Goal: Information Seeking & Learning: Check status

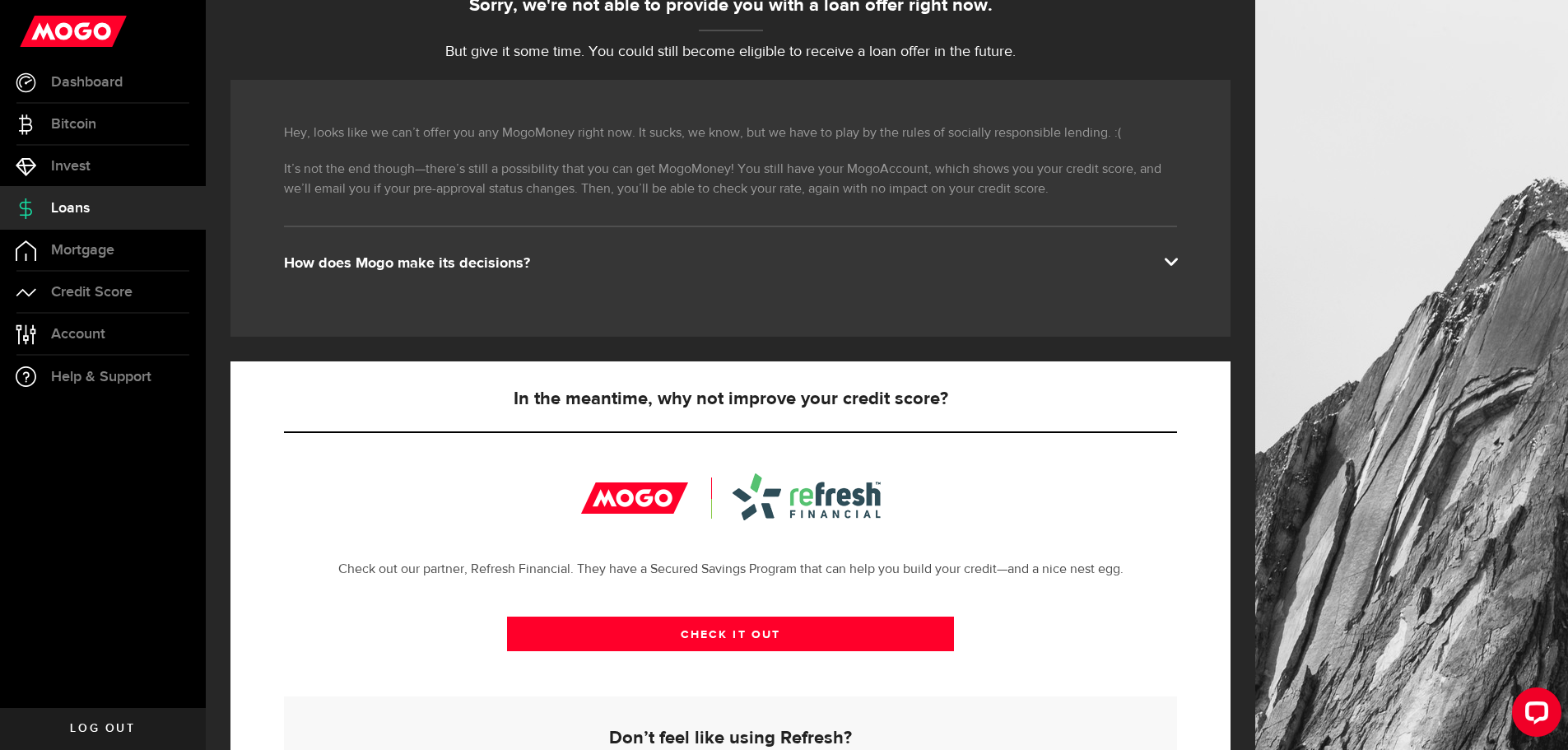
scroll to position [361, 0]
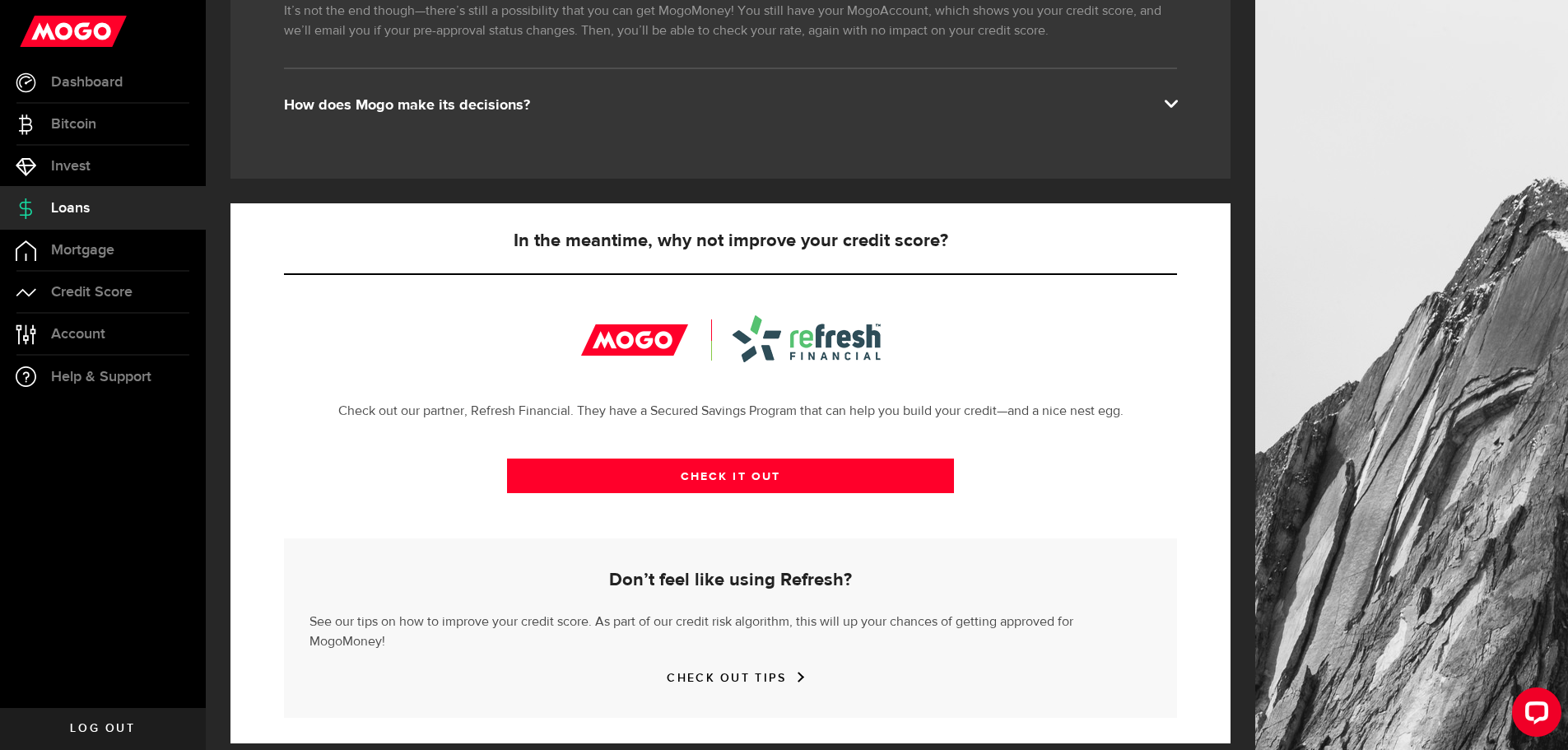
click at [103, 87] on span "Dashboard" at bounding box center [87, 82] width 71 height 14
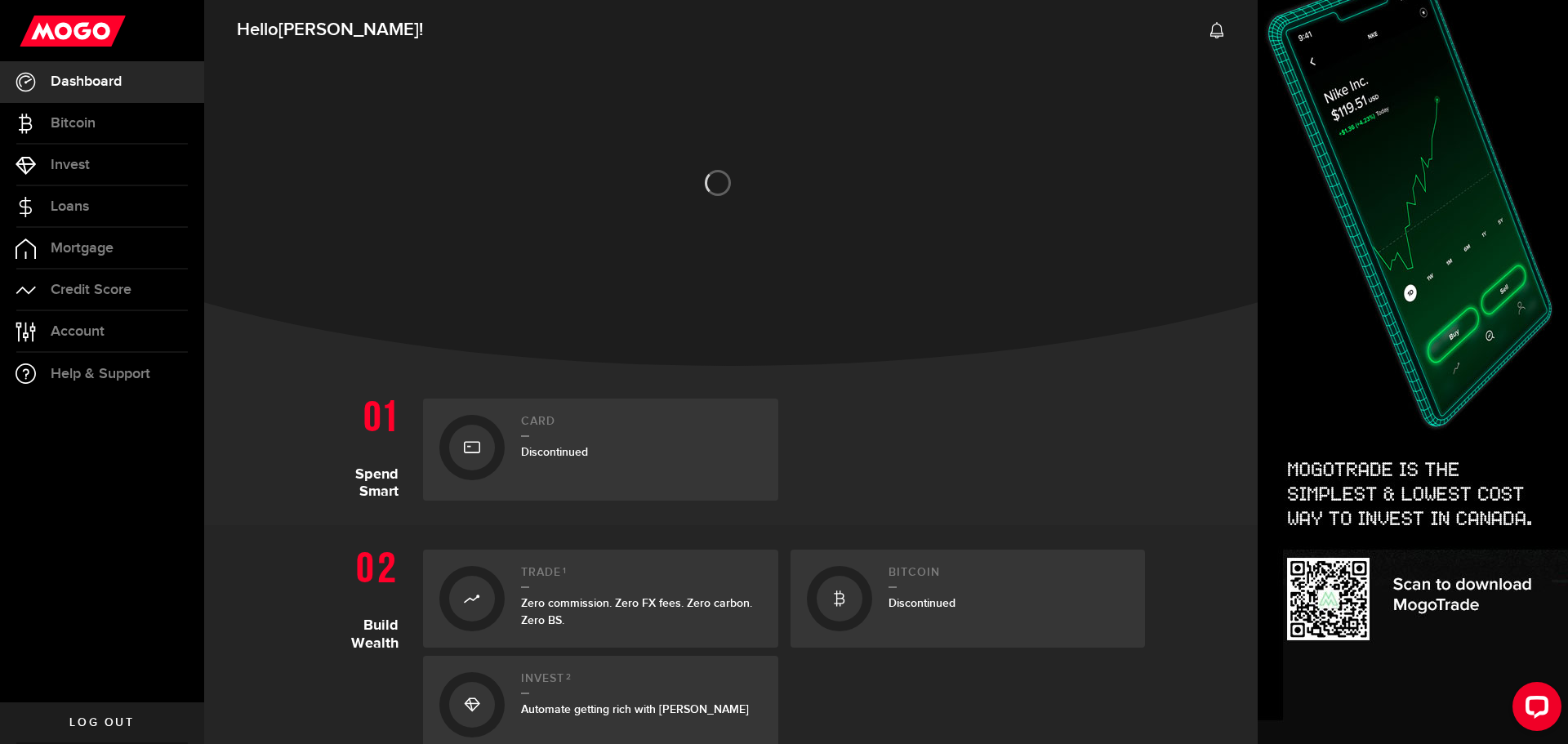
click at [95, 285] on span "Credit Score" at bounding box center [91, 289] width 81 height 14
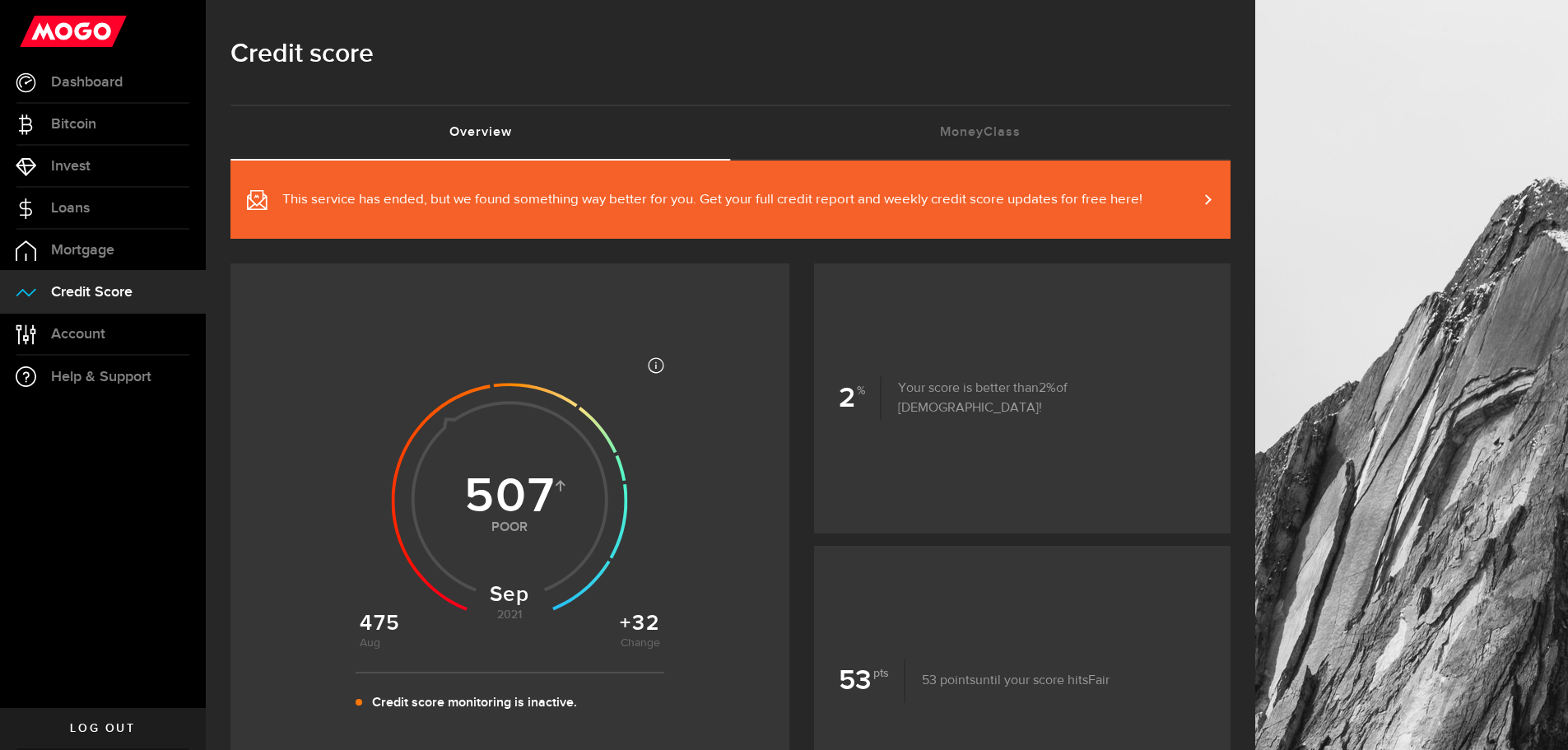
click at [93, 200] on link "Loans" at bounding box center [103, 208] width 206 height 41
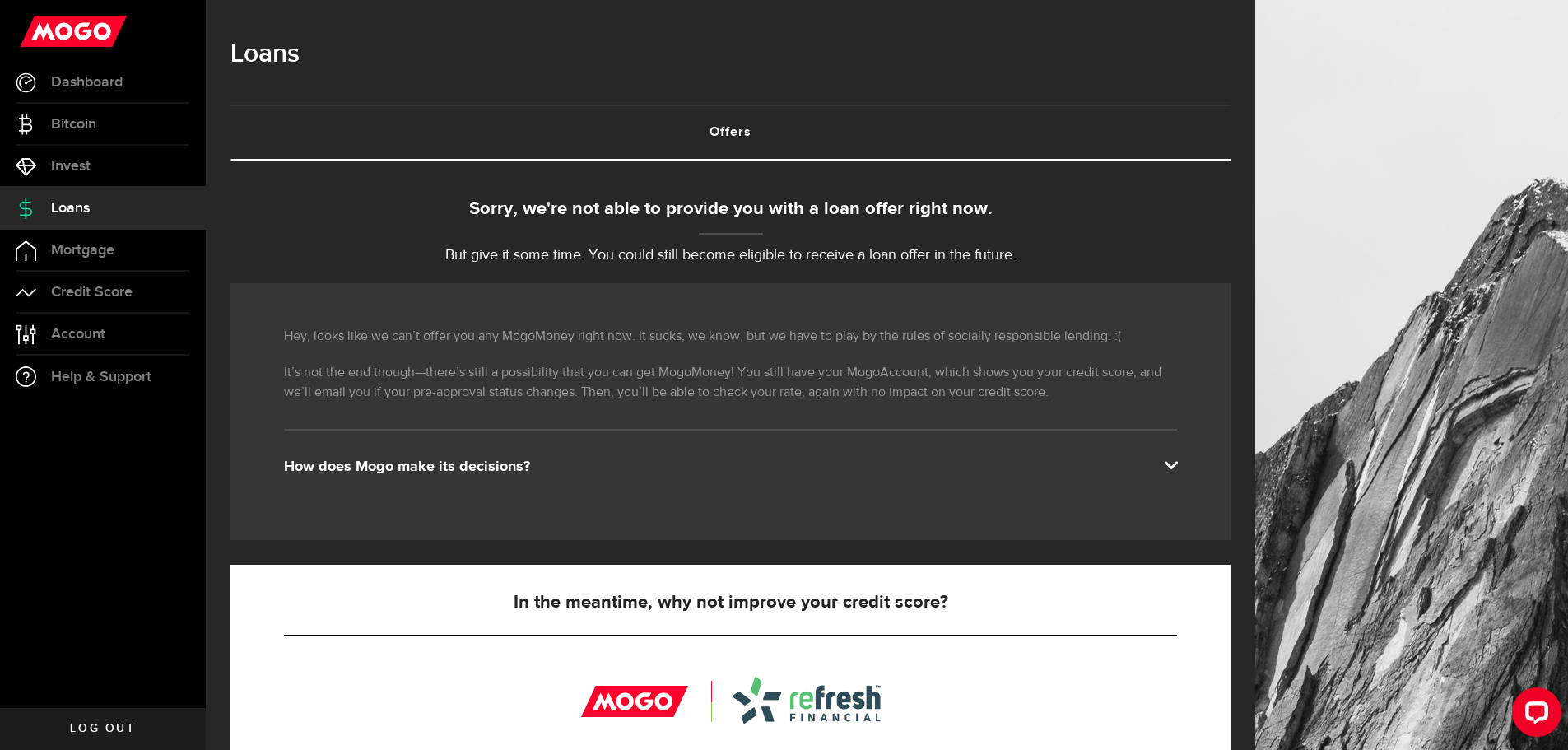
drag, startPoint x: 1200, startPoint y: 455, endPoint x: 1174, endPoint y: 456, distance: 26.0
click at [1198, 455] on div "Hey, looks like we can’t offer you any MogoMoney right now. It sucks, we know, …" at bounding box center [730, 411] width 1000 height 257
click at [1174, 456] on div "Hey, looks like we can’t offer you any MogoMoney right now. It sucks, we know, …" at bounding box center [730, 411] width 1000 height 257
click at [1176, 460] on span at bounding box center [1170, 464] width 14 height 14
click at [1176, 460] on span at bounding box center [1170, 464] width 14 height 14
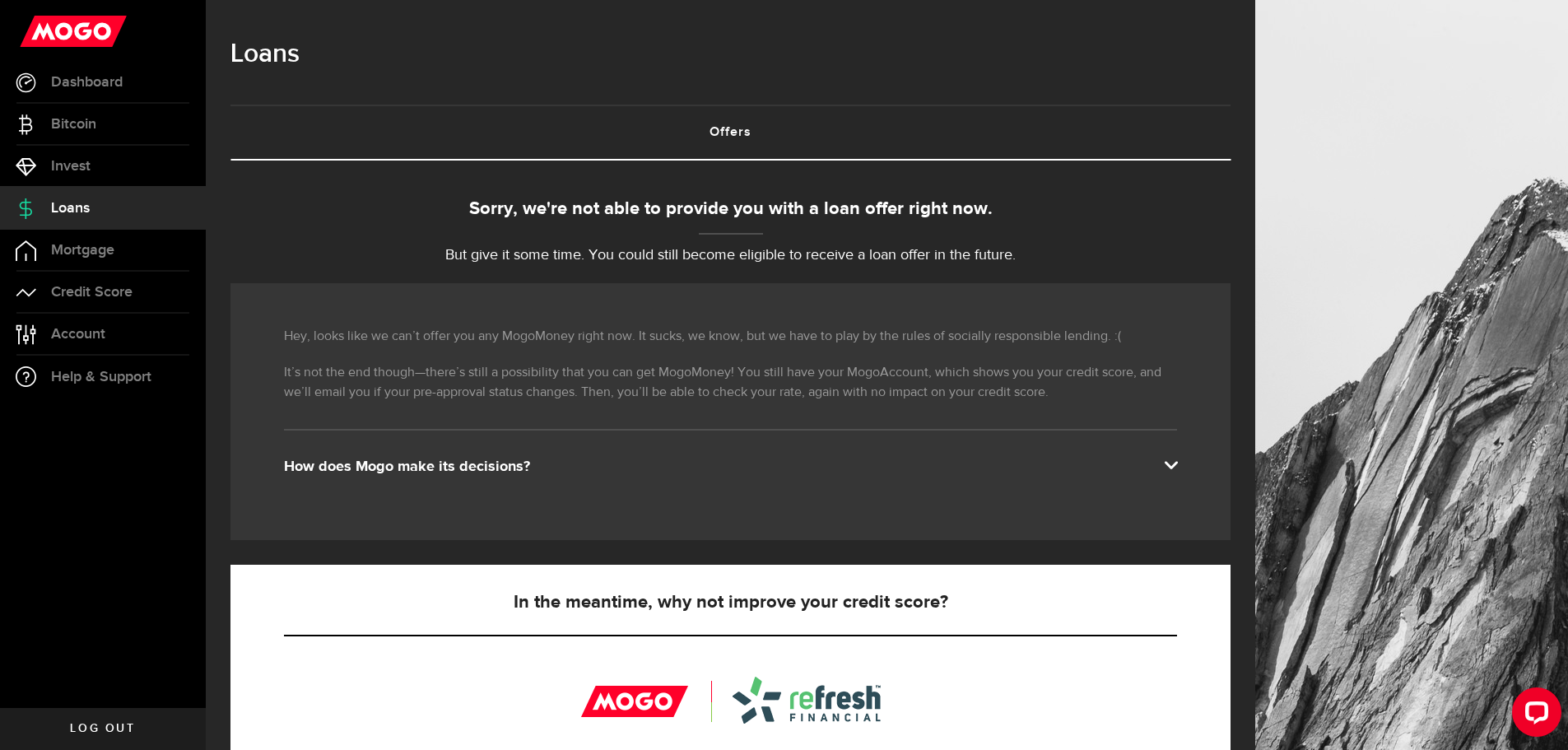
click at [1176, 468] on span at bounding box center [1170, 464] width 14 height 14
click at [120, 83] on span "Dashboard" at bounding box center [87, 82] width 71 height 14
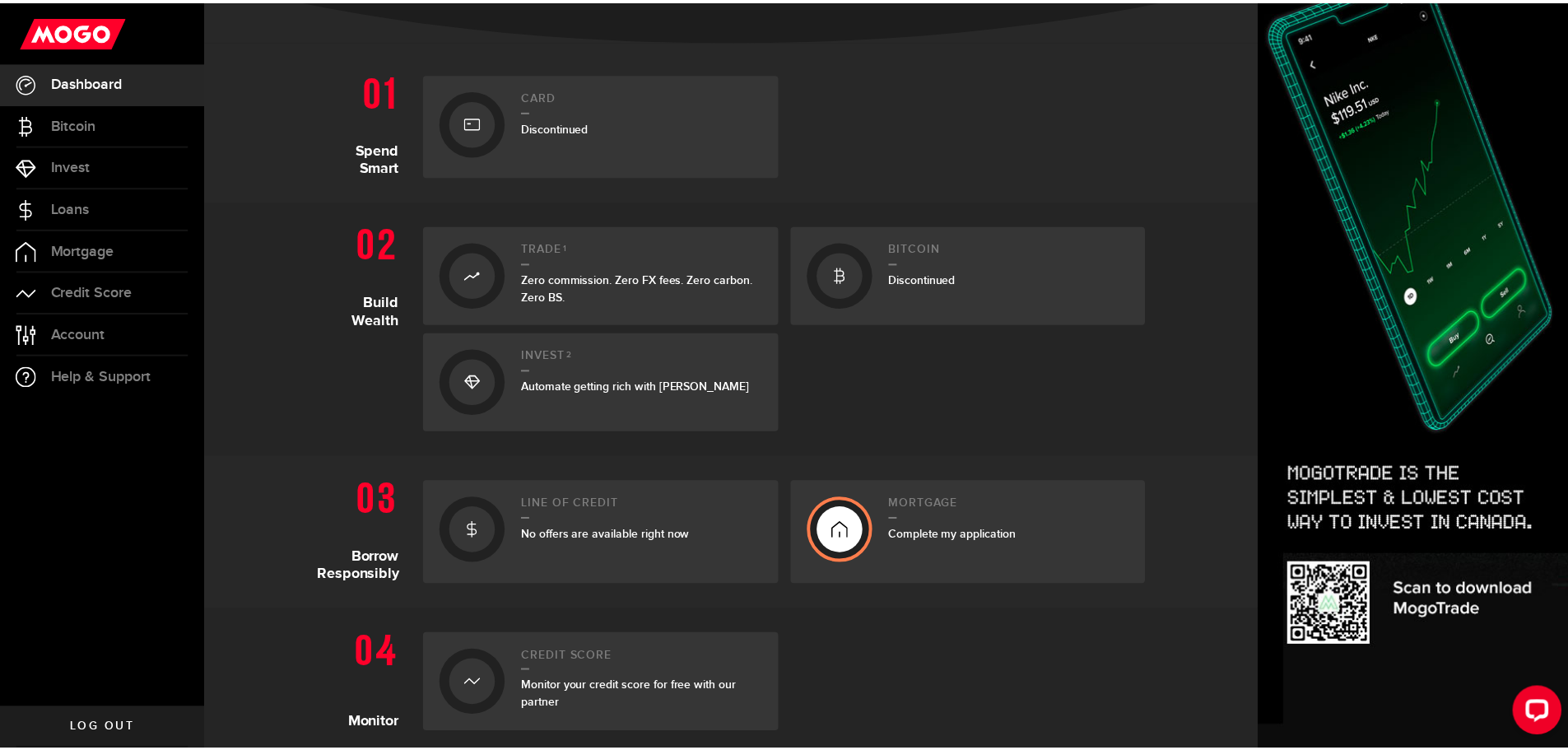
scroll to position [330, 0]
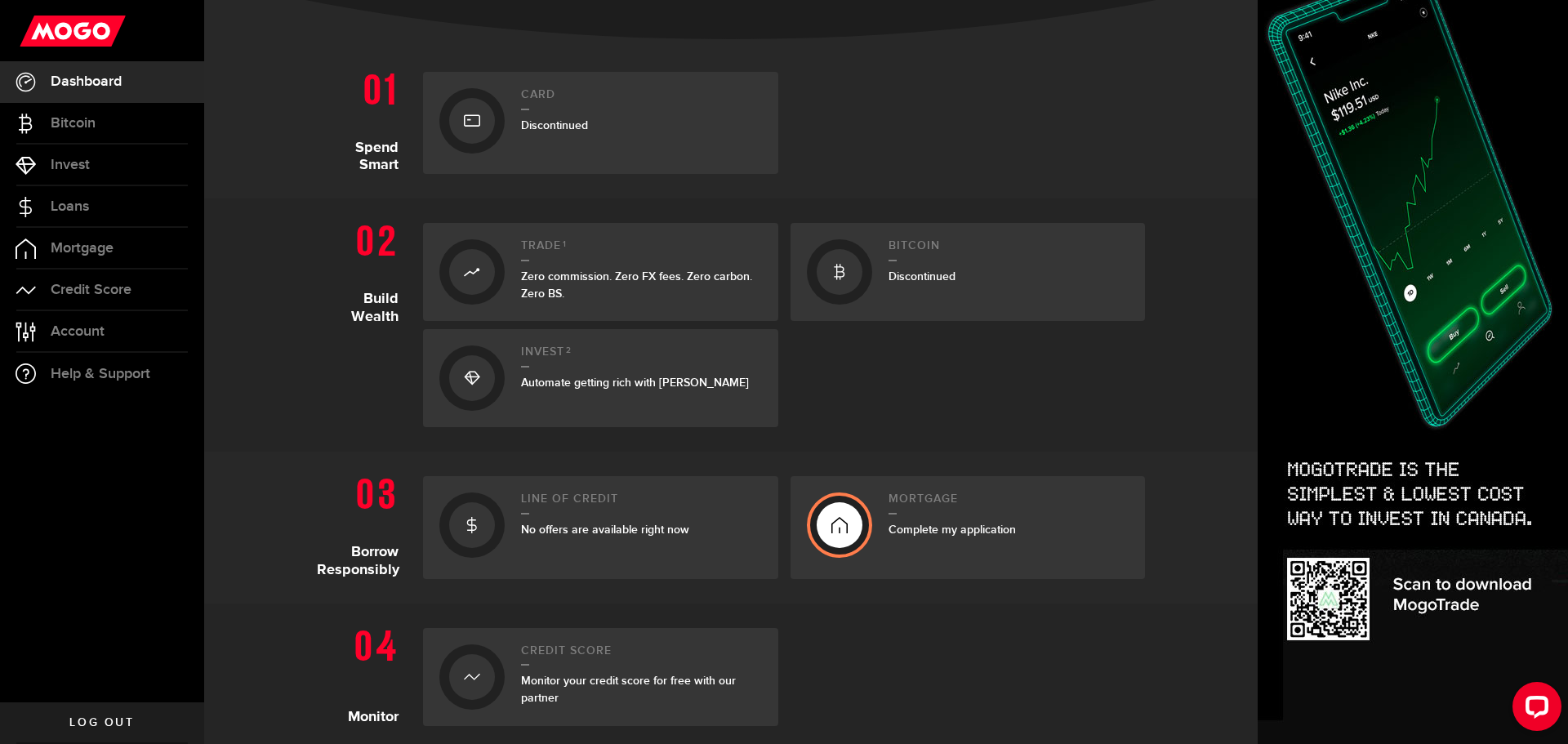
click at [693, 527] on div "No offers are available right now" at bounding box center [642, 529] width 241 height 17
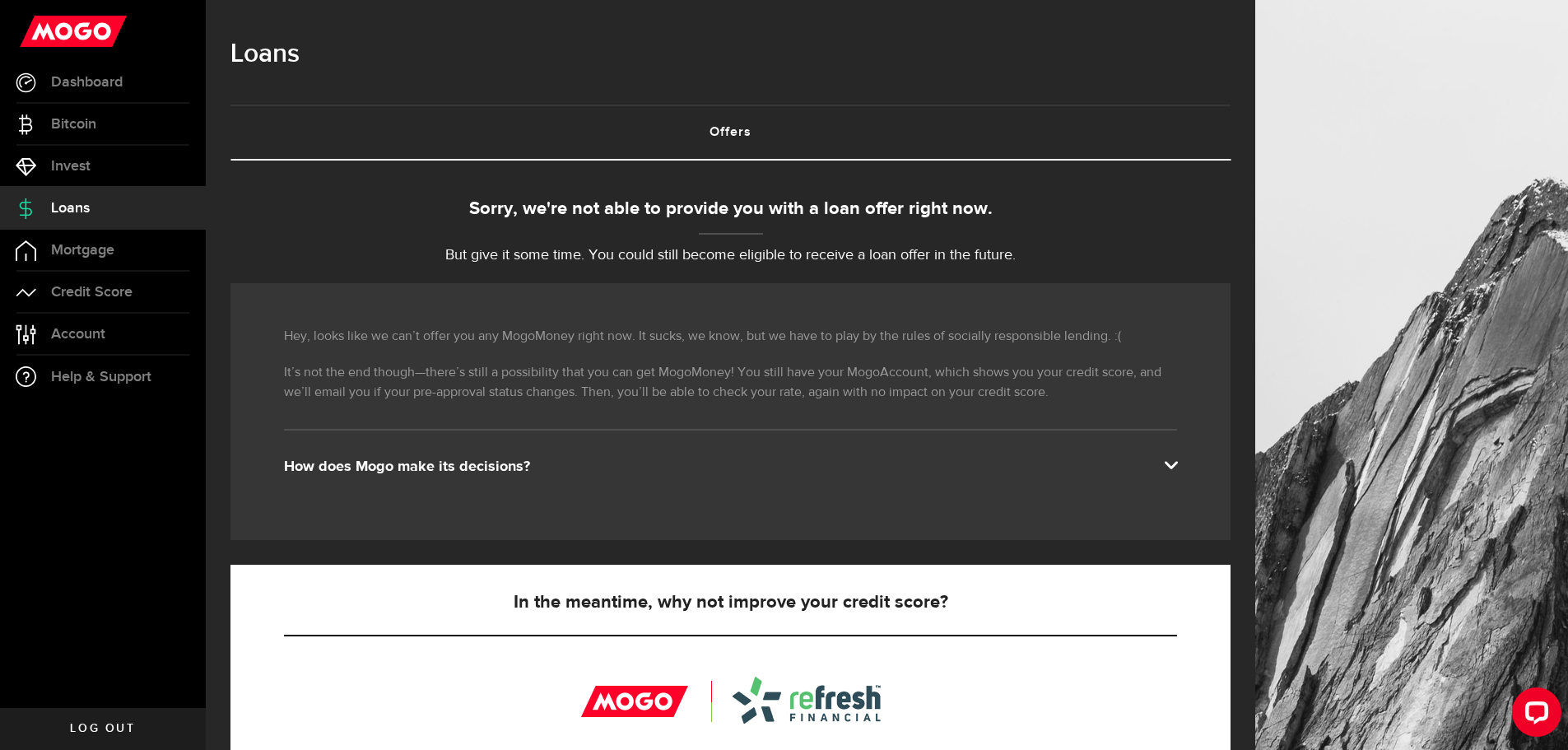
scroll to position [361, 0]
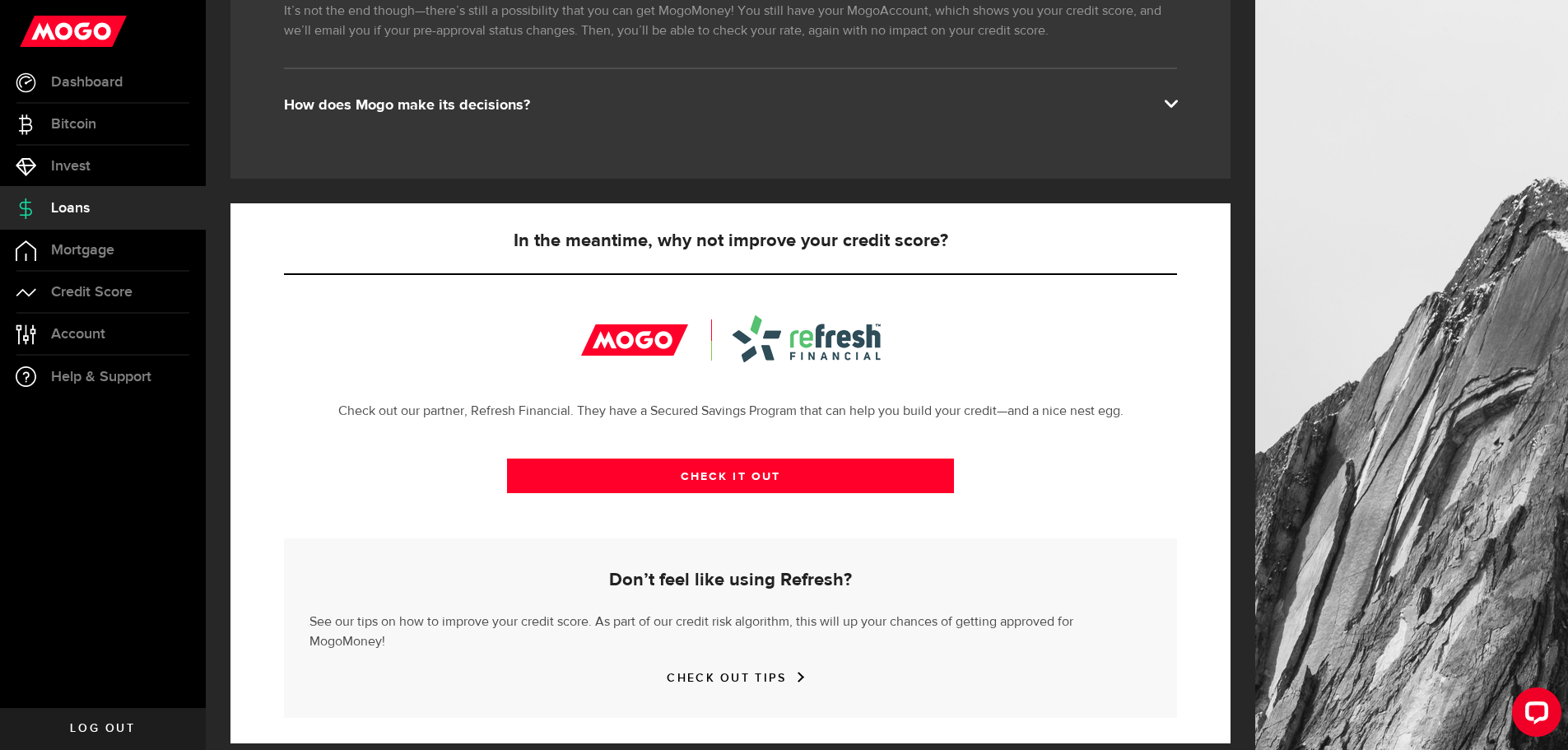
click at [159, 335] on link "Account Compte" at bounding box center [103, 334] width 206 height 41
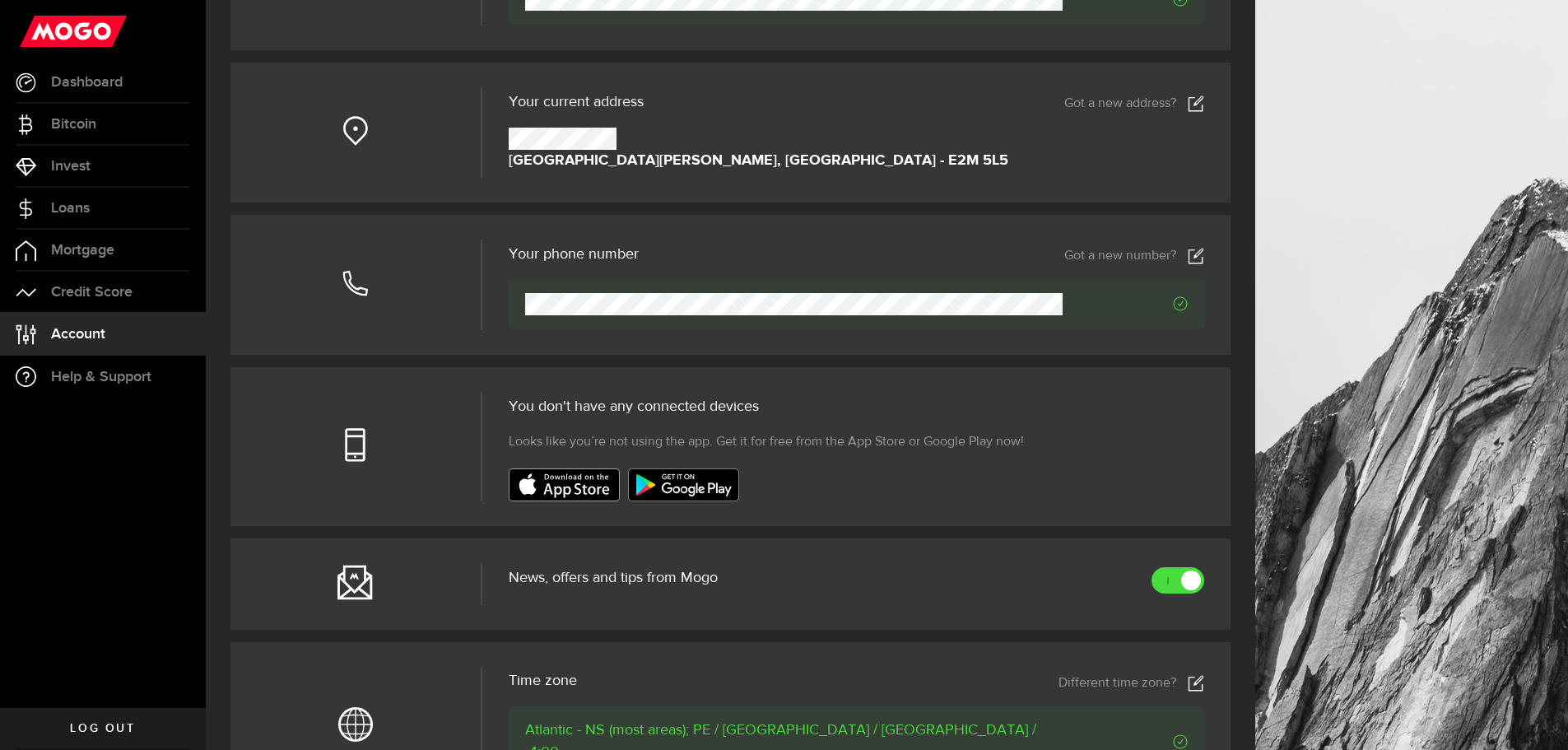
scroll to position [8, 0]
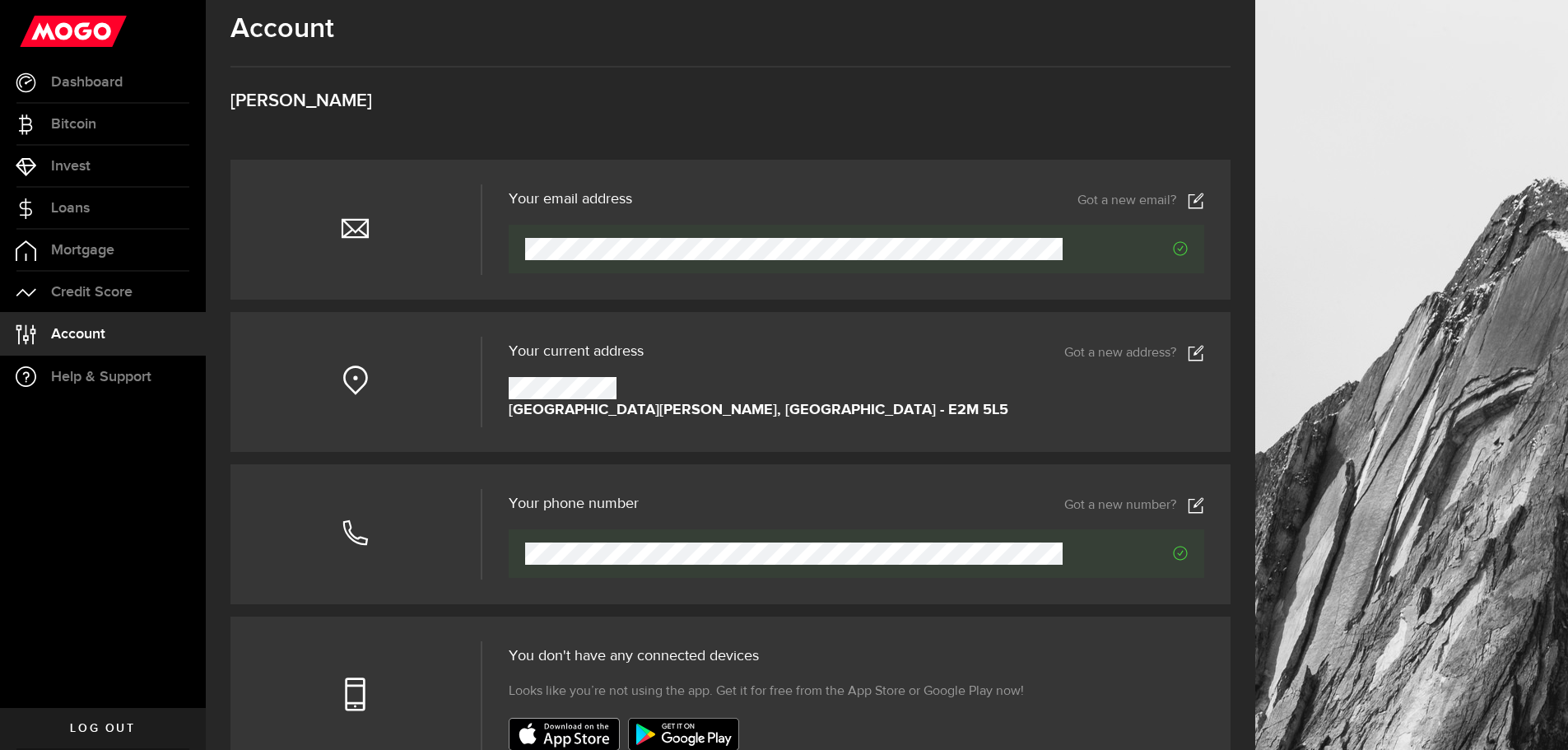
click at [147, 369] on span "Help & Support" at bounding box center [101, 376] width 100 height 14
click at [133, 292] on span "Credit Score" at bounding box center [92, 291] width 82 height 14
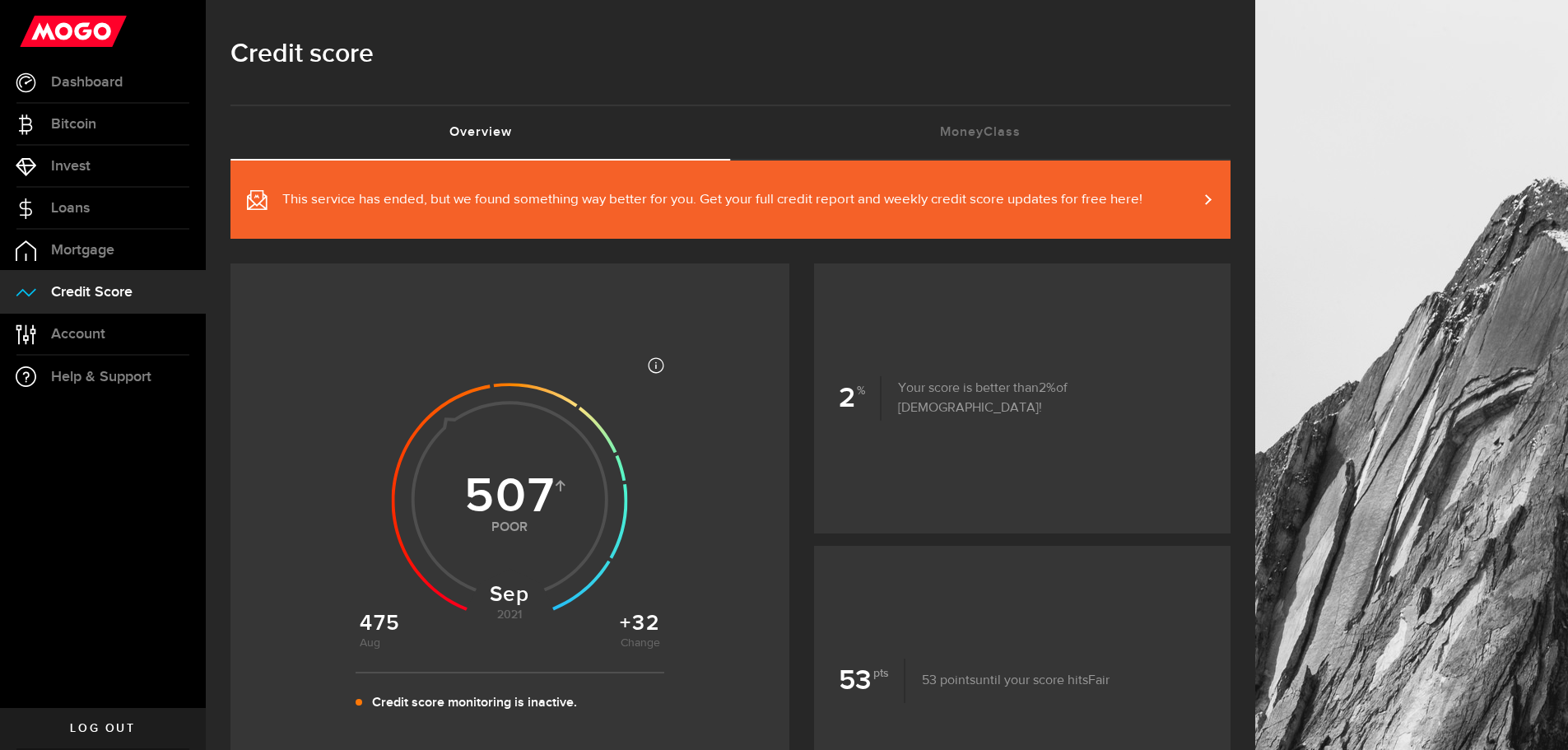
click at [1149, 197] on link "This service has ended, but we found something way better for you. Get your ful…" at bounding box center [730, 200] width 1000 height 78
